Goal: Task Accomplishment & Management: Understand process/instructions

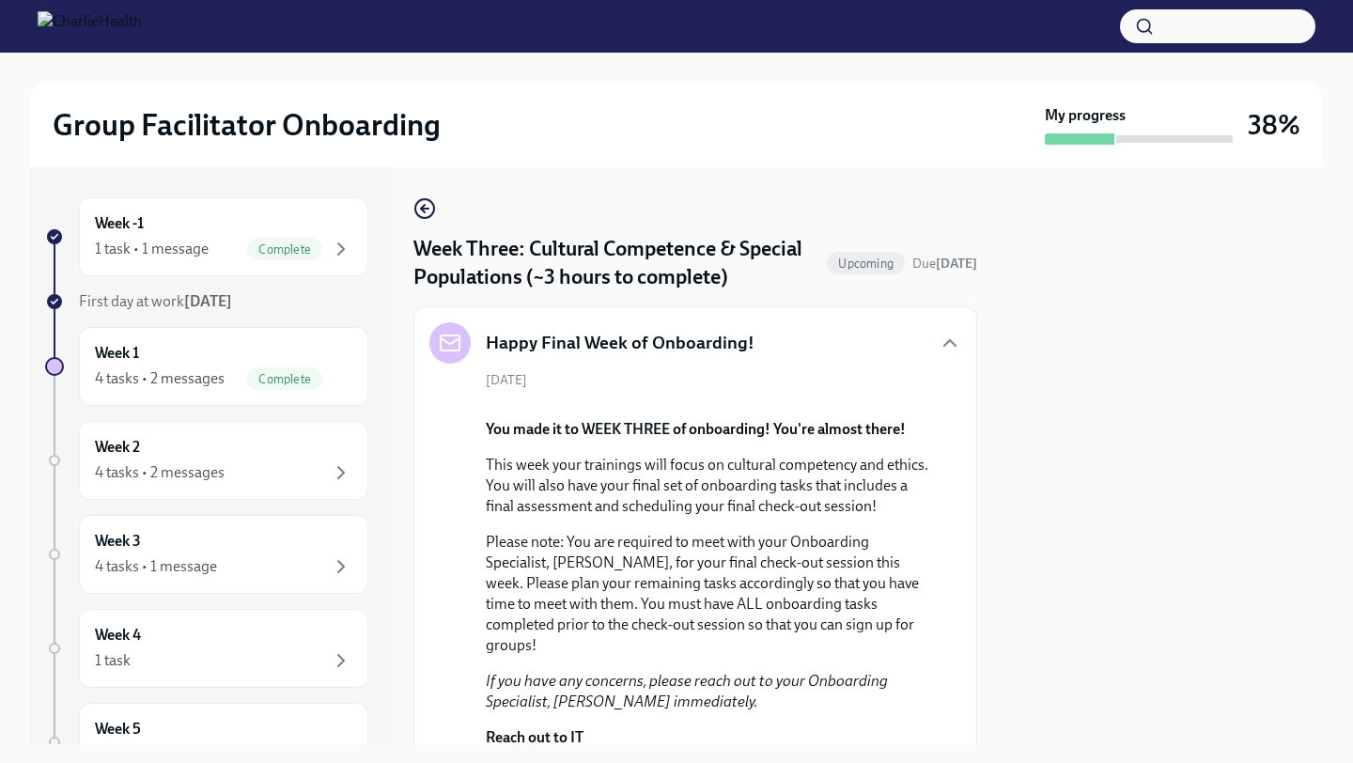
scroll to position [2002, 0]
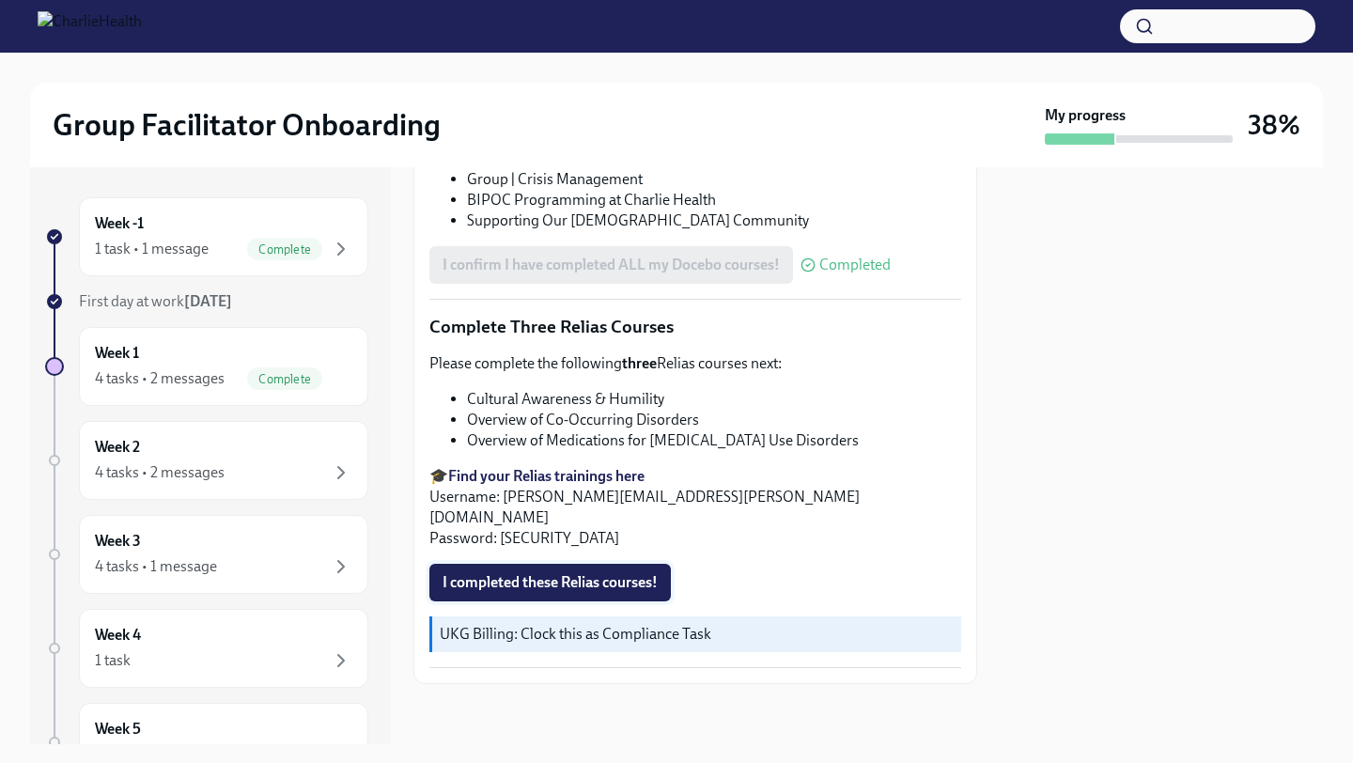
click at [602, 584] on span "I completed these Relias courses!" at bounding box center [550, 582] width 215 height 19
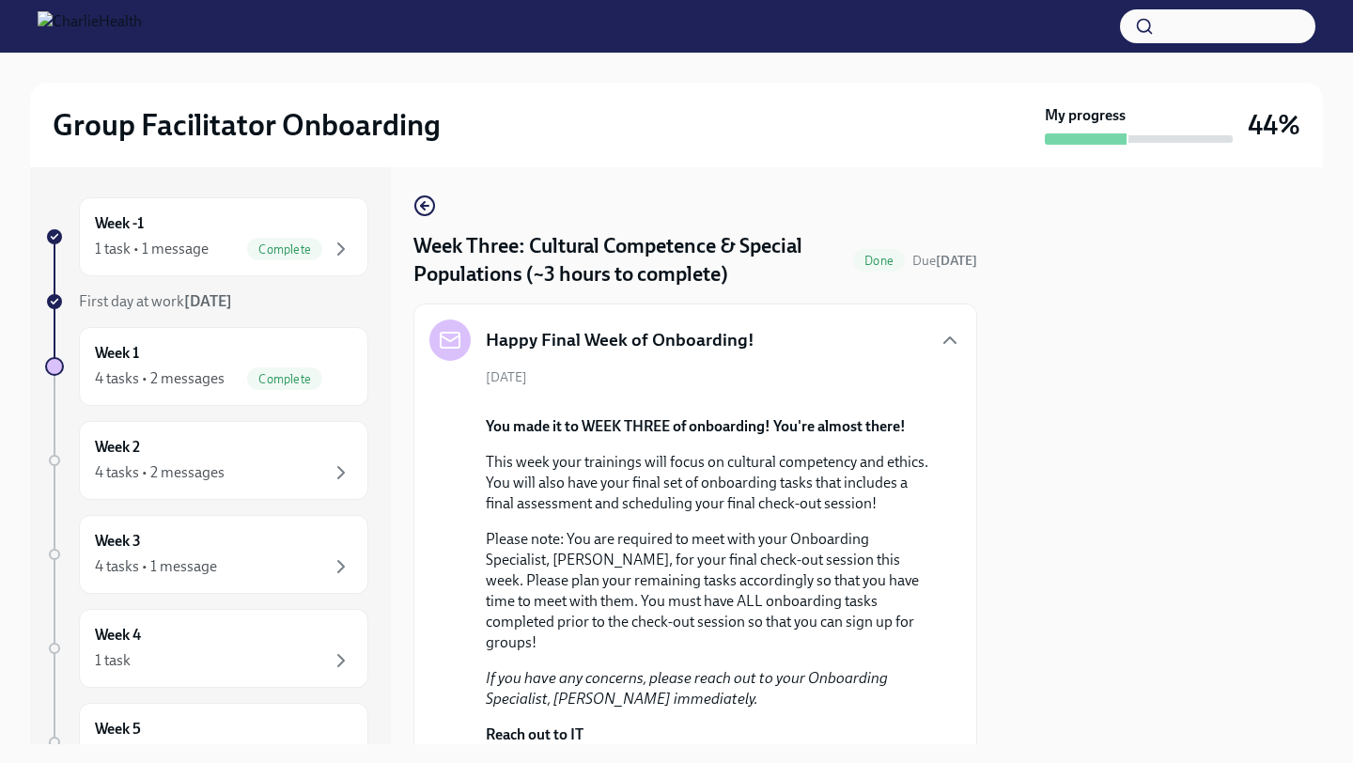
scroll to position [0, 0]
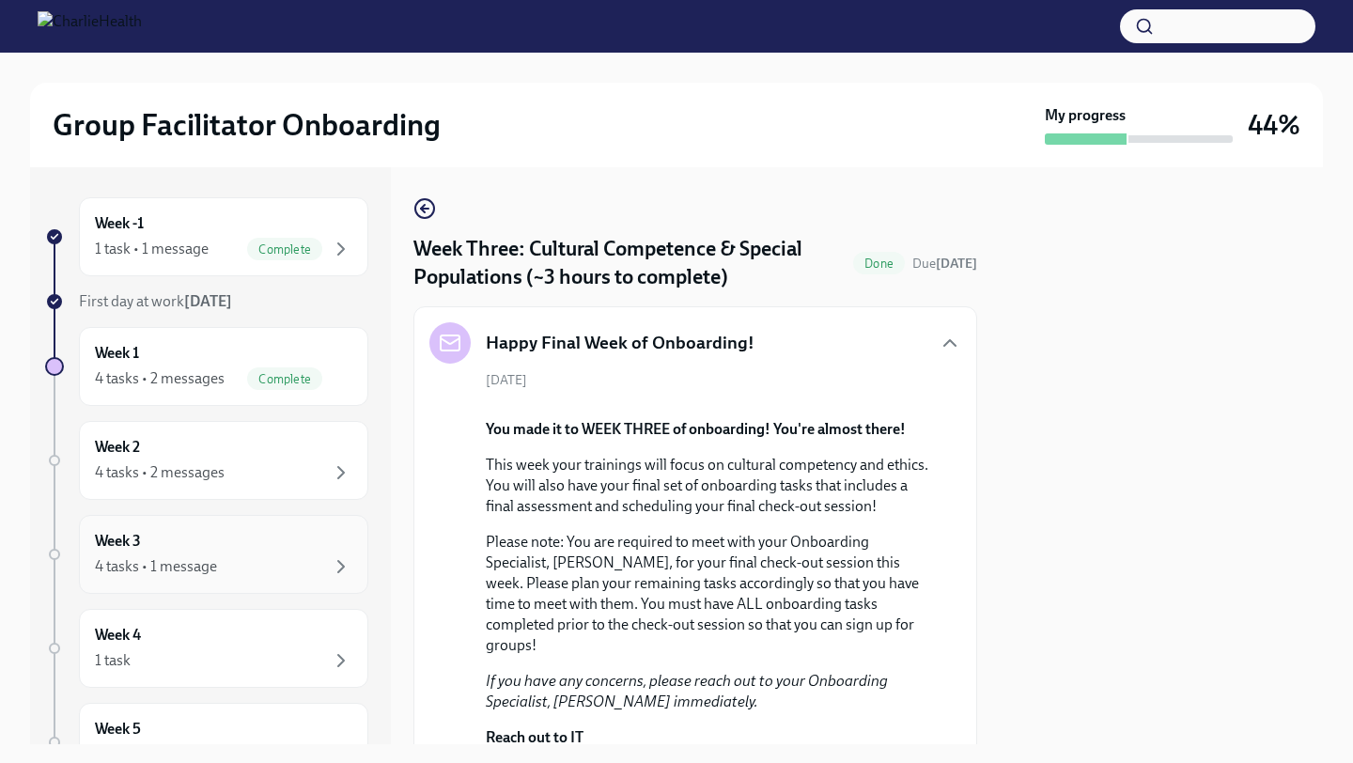
click at [289, 542] on div "Week 3 4 tasks • 1 message" at bounding box center [223, 554] width 257 height 47
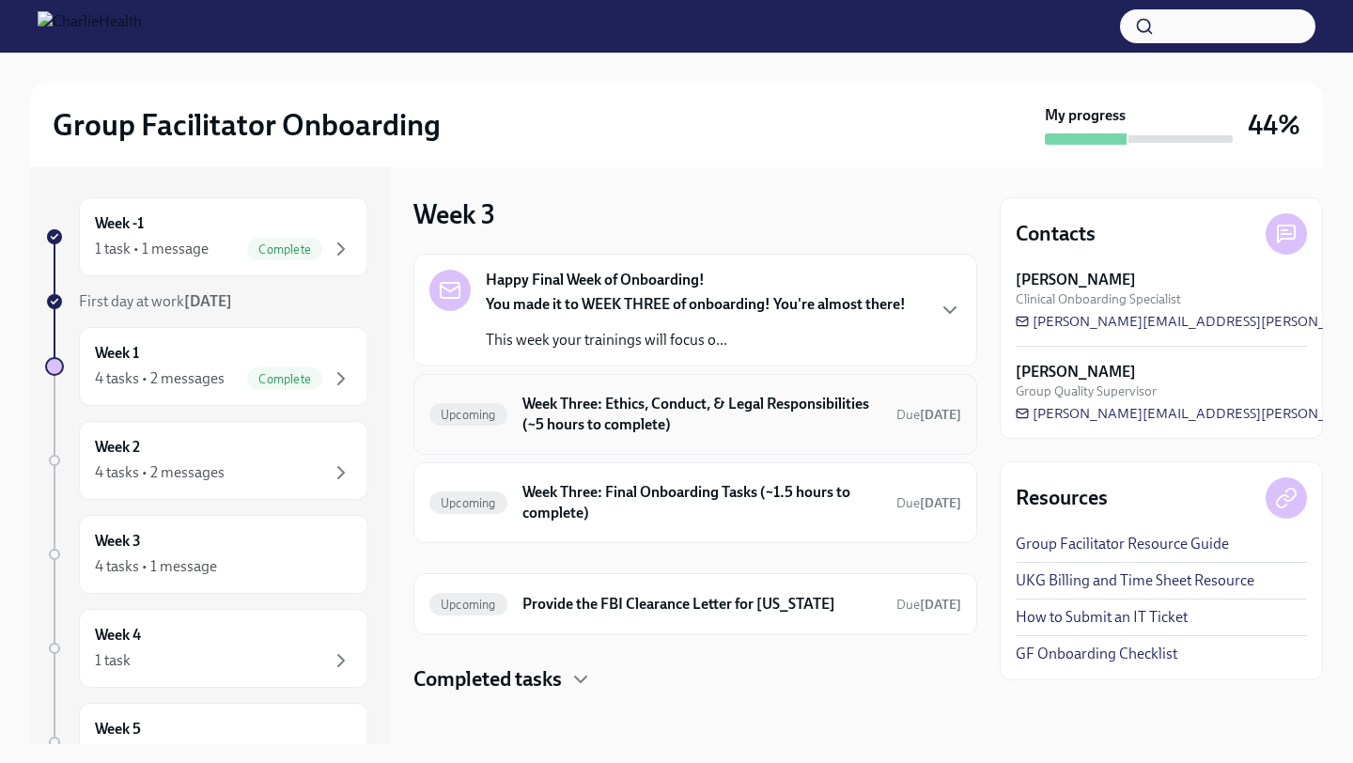
click at [671, 424] on h6 "Week Three: Ethics, Conduct, & Legal Responsibilities (~5 hours to complete)" at bounding box center [701, 414] width 359 height 41
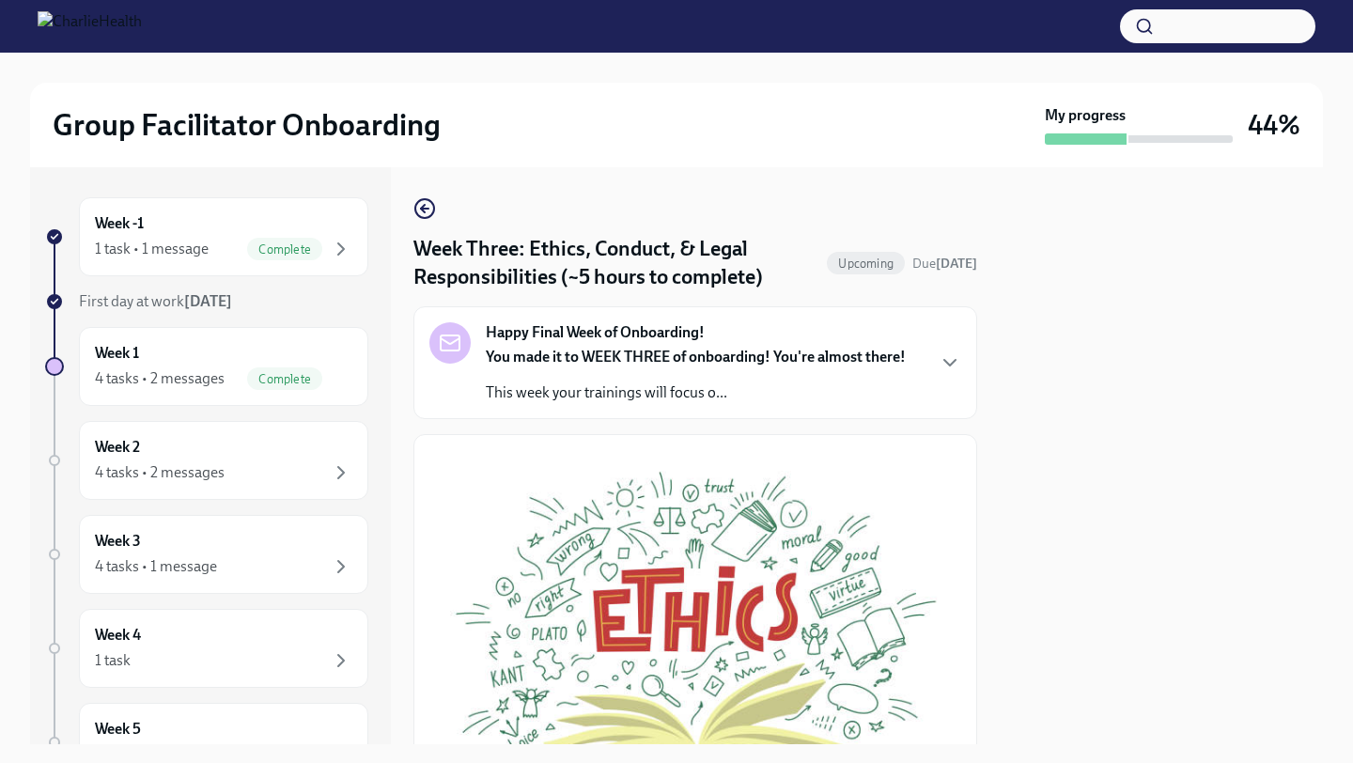
click at [1009, 466] on div at bounding box center [1161, 455] width 323 height 577
click at [952, 367] on icon "button" at bounding box center [950, 362] width 23 height 23
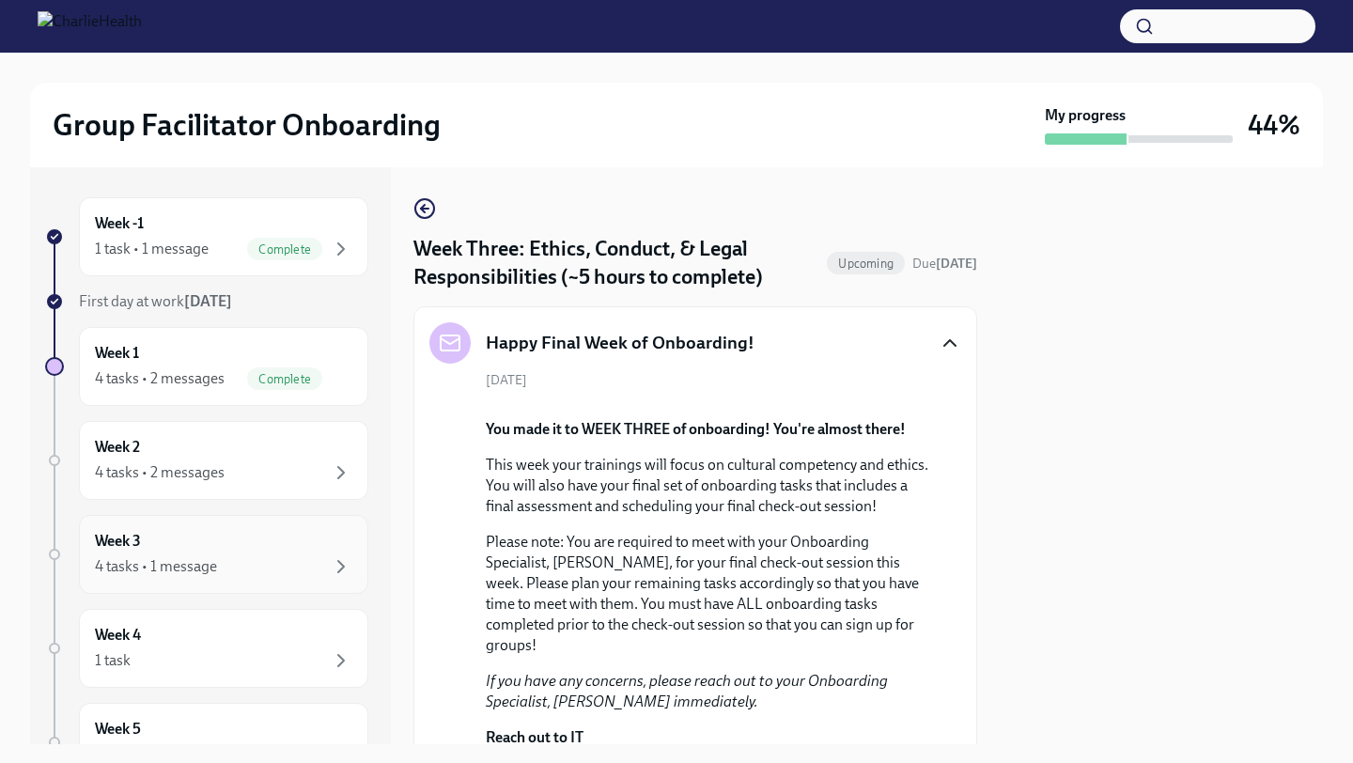
click at [321, 556] on div "4 tasks • 1 message" at bounding box center [223, 566] width 257 height 23
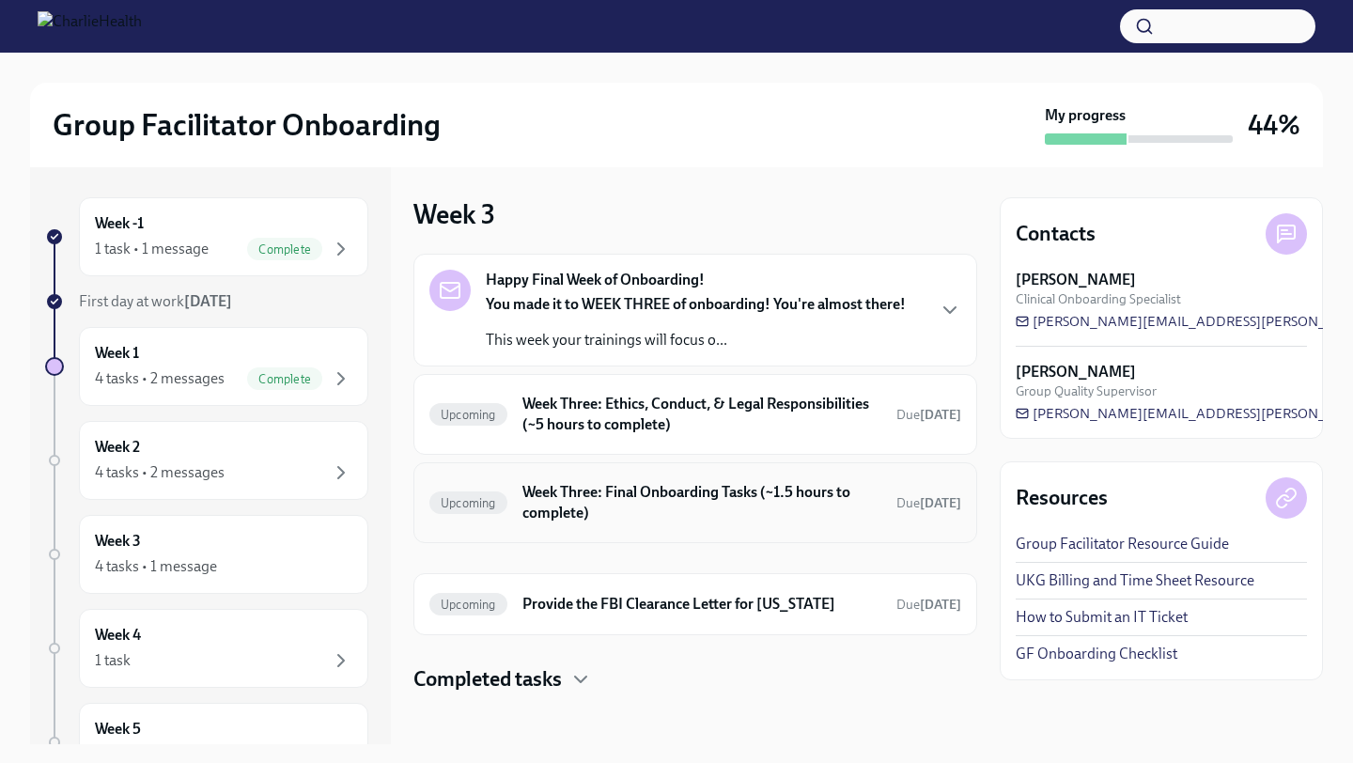
click at [627, 496] on h6 "Week Three: Final Onboarding Tasks (~1.5 hours to complete)" at bounding box center [701, 502] width 359 height 41
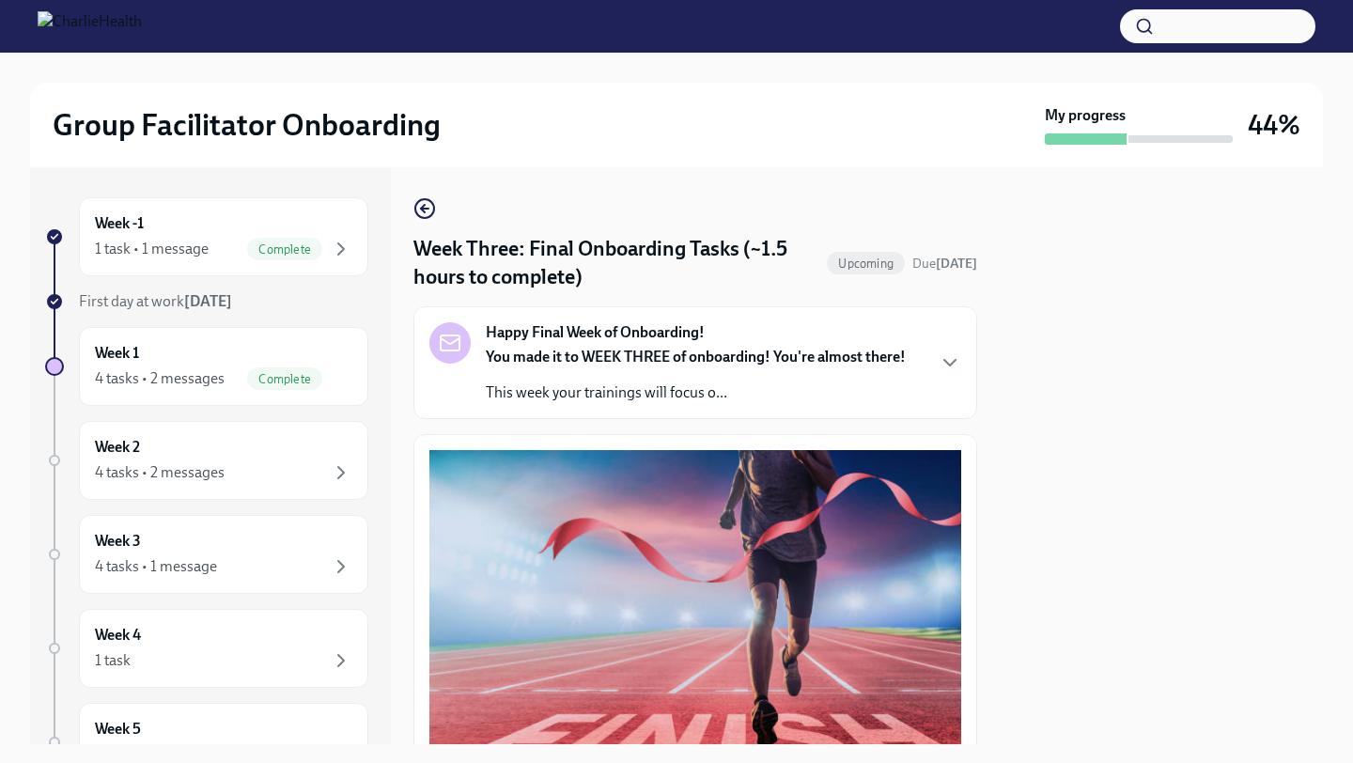
click at [1001, 416] on div at bounding box center [1161, 455] width 323 height 577
click at [968, 394] on div "Happy Final Week of Onboarding! You made it to WEEK THREE of onboarding! You're…" at bounding box center [695, 362] width 564 height 113
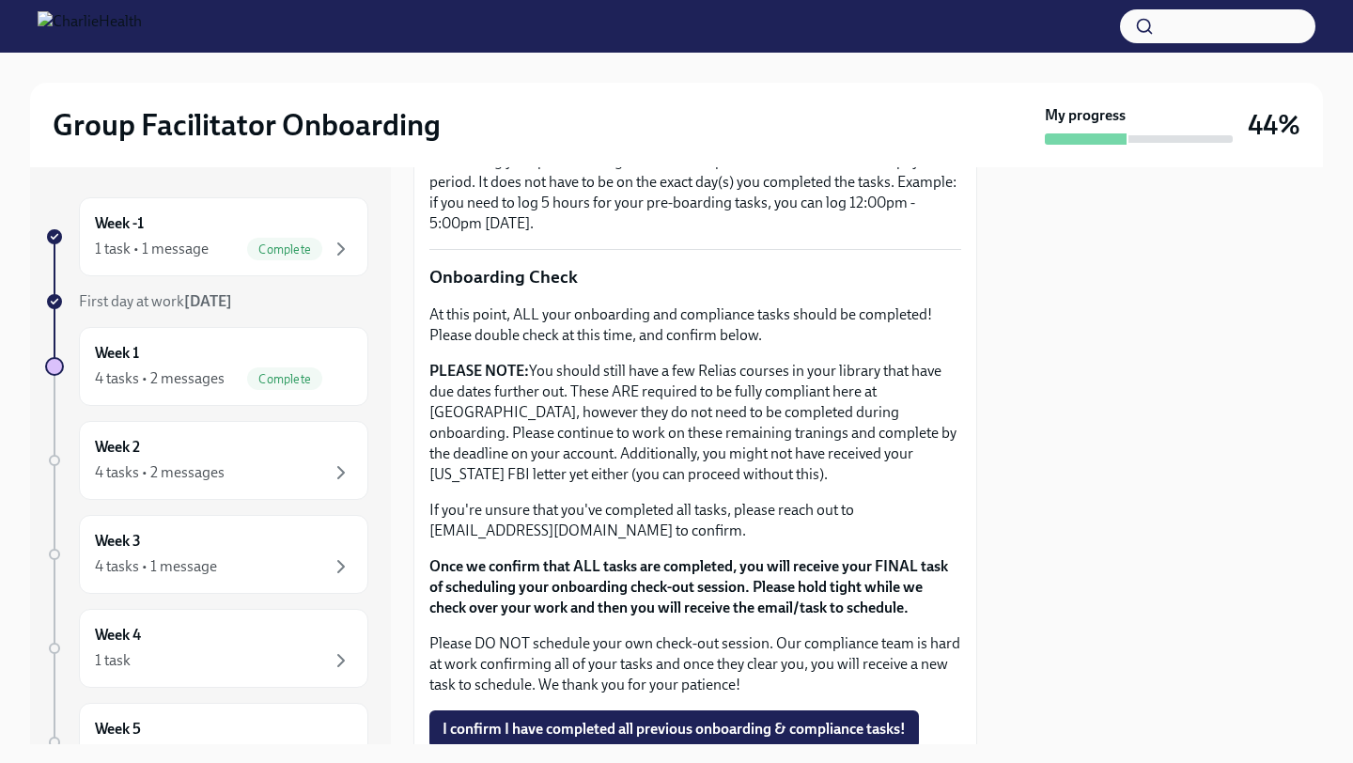
scroll to position [1920, 0]
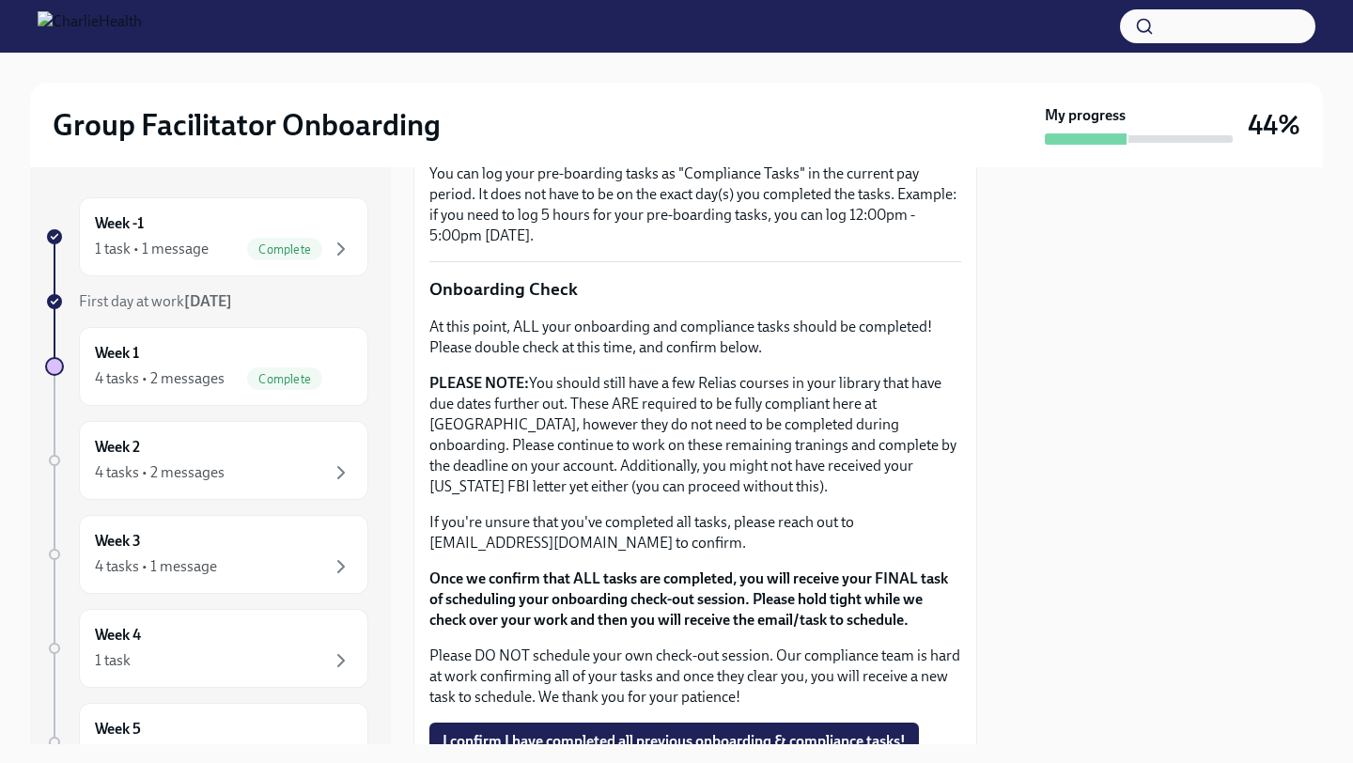
click at [997, 420] on div "Week -1 1 task • 1 message Complete First day at work [DATE] Week 1 4 tasks • 2…" at bounding box center [676, 455] width 1293 height 577
click at [203, 561] on div "4 tasks • 1 message" at bounding box center [156, 566] width 122 height 21
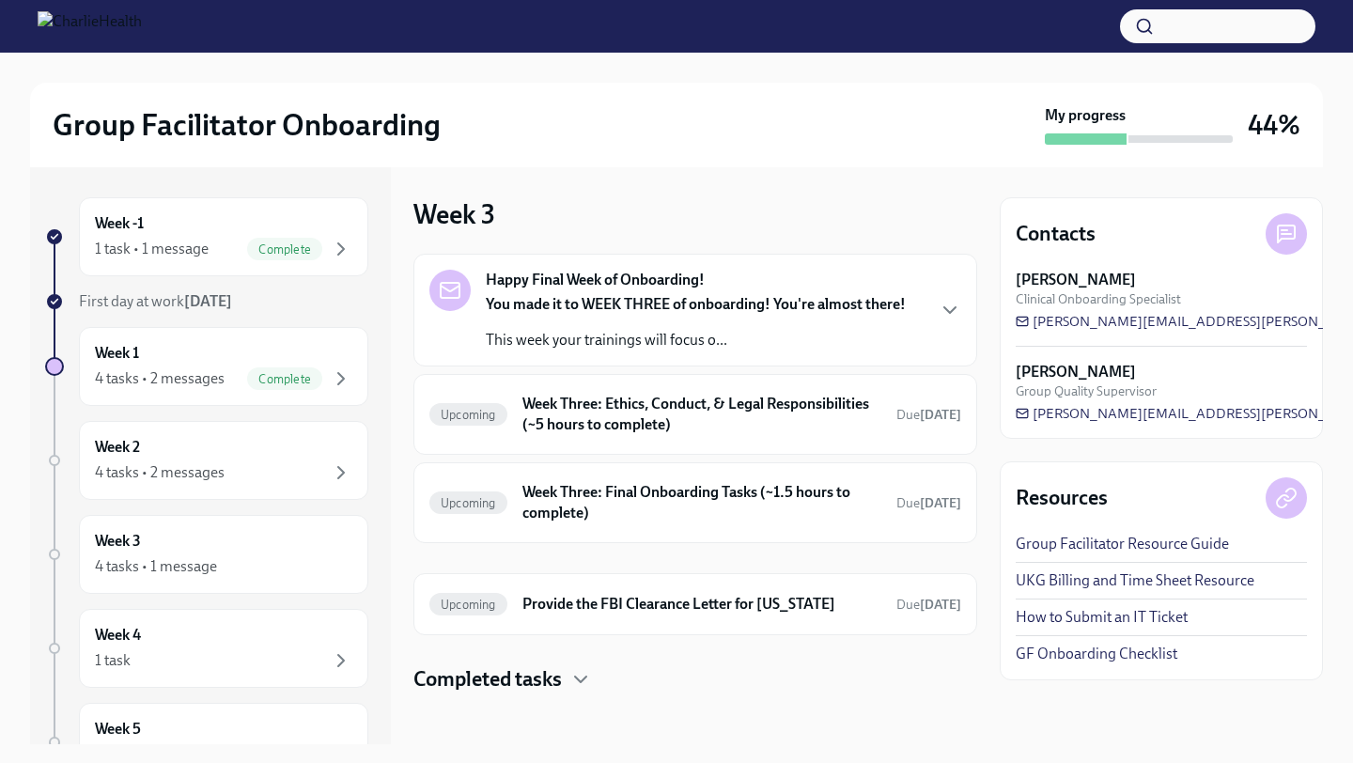
click at [630, 304] on strong "You made it to WEEK THREE of onboarding! You're almost there!" at bounding box center [696, 304] width 420 height 18
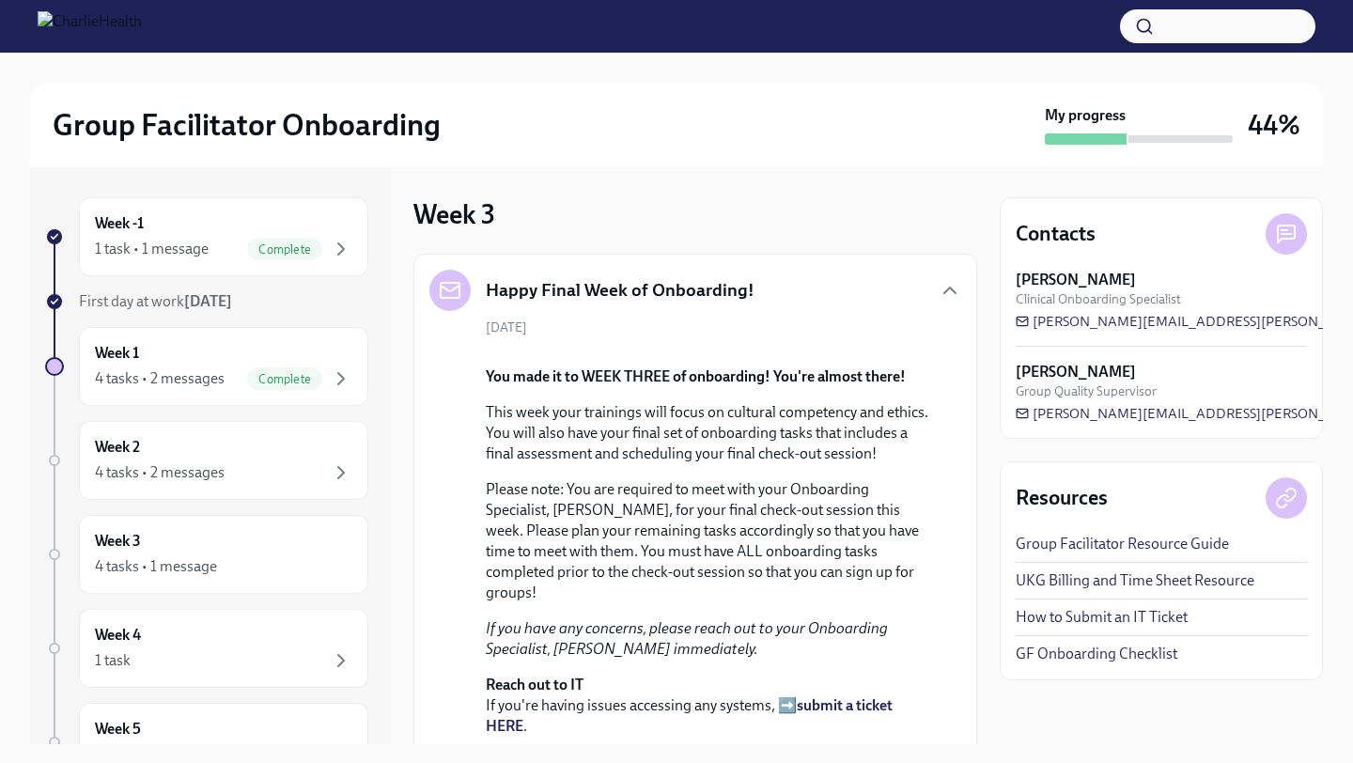
click at [961, 418] on div "Happy Final Week of Onboarding! [DATE] You made it to WEEK THREE of onboarding!…" at bounding box center [695, 552] width 564 height 597
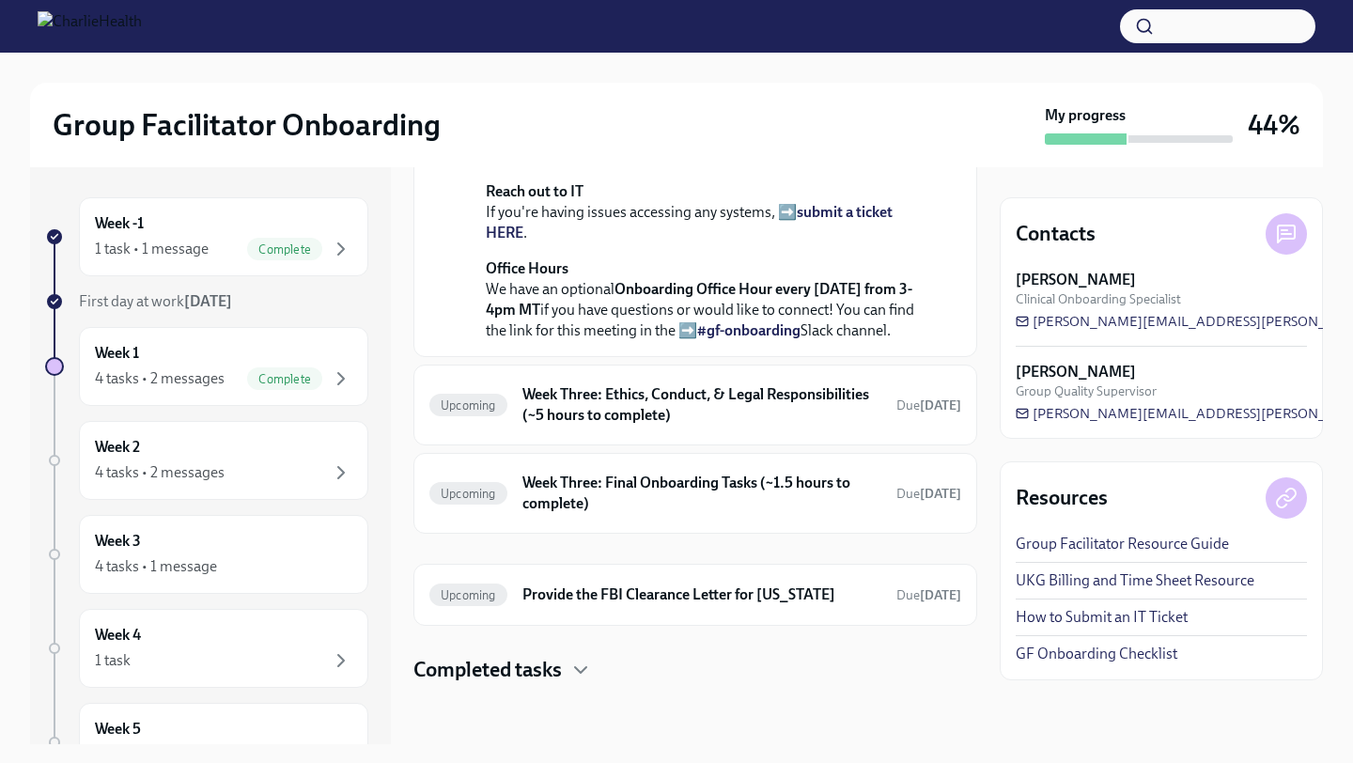
scroll to position [723, 0]
click at [707, 405] on h6 "Week Three: Ethics, Conduct, & Legal Responsibilities (~5 hours to complete)" at bounding box center [701, 404] width 359 height 41
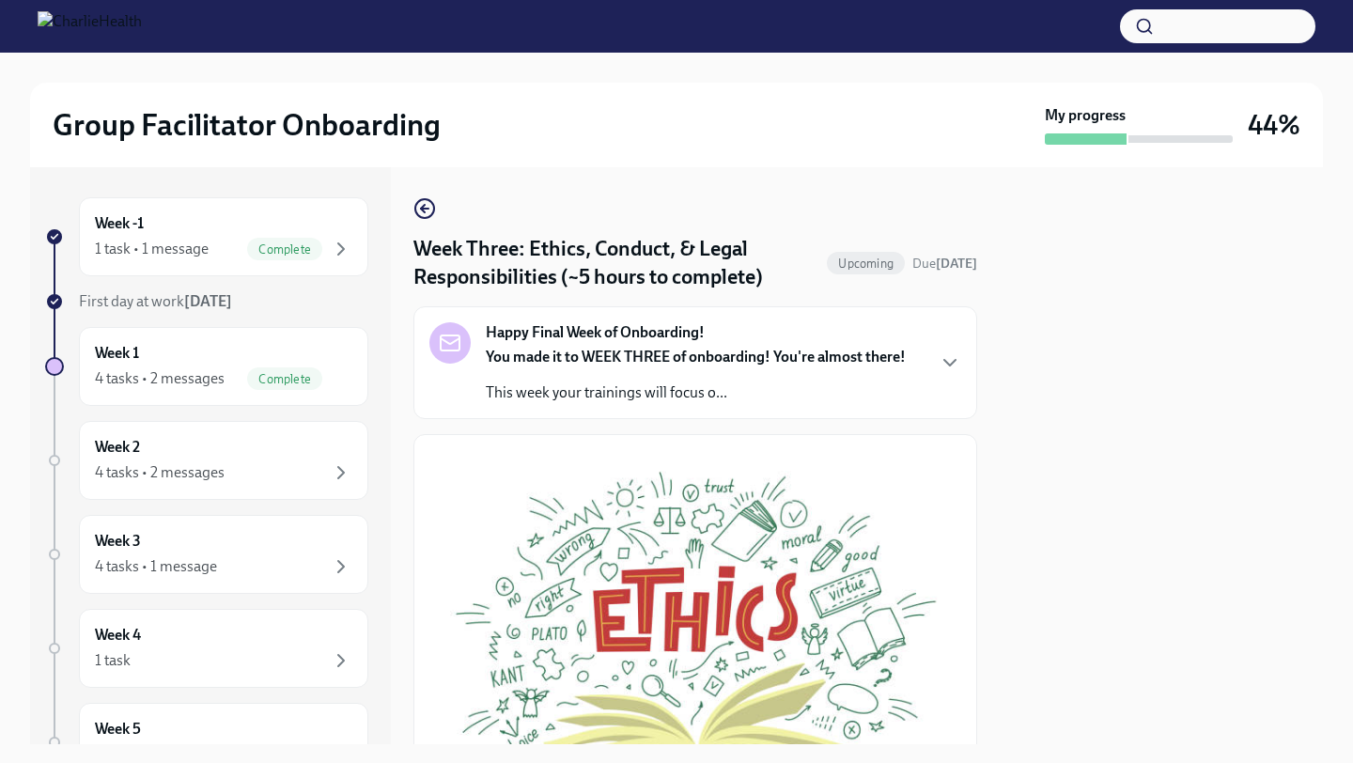
click at [1021, 477] on div at bounding box center [1161, 455] width 323 height 577
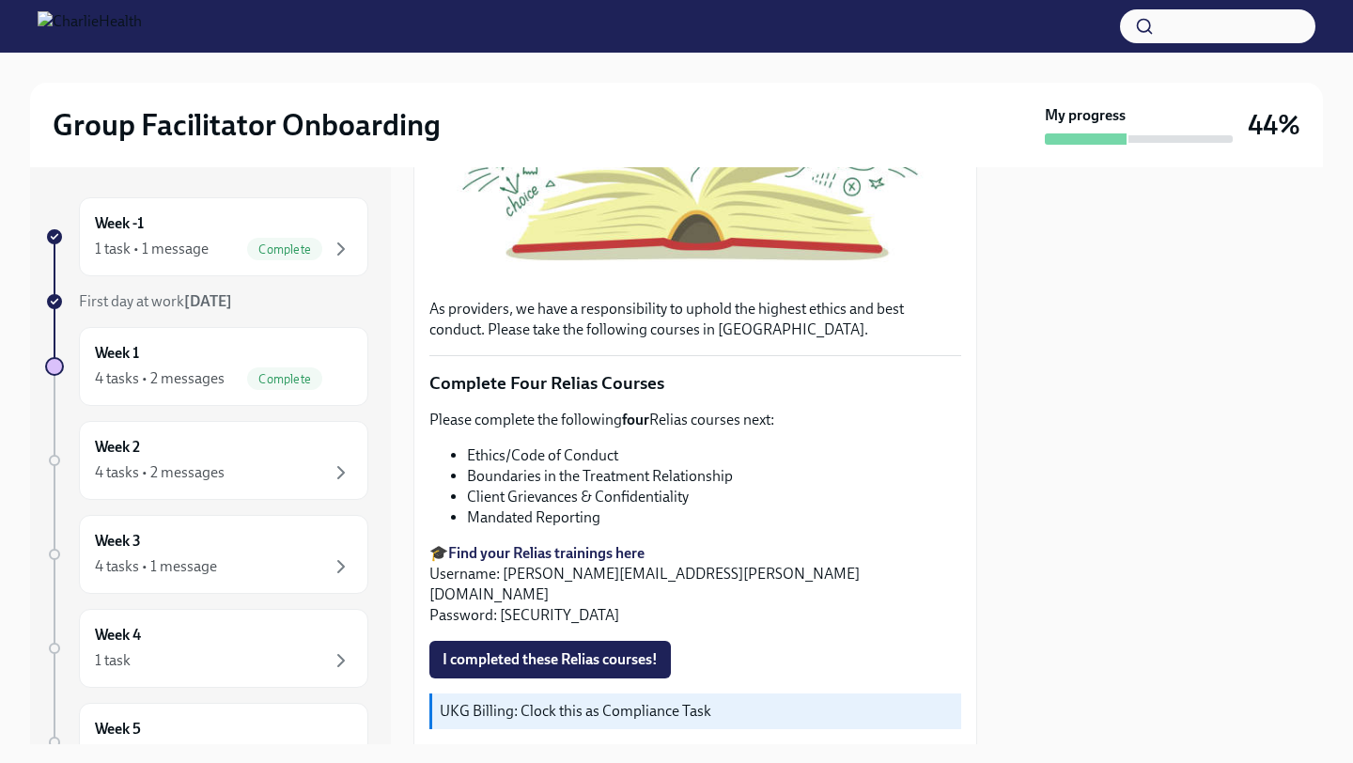
scroll to position [564, 0]
